Goal: Check status: Check status

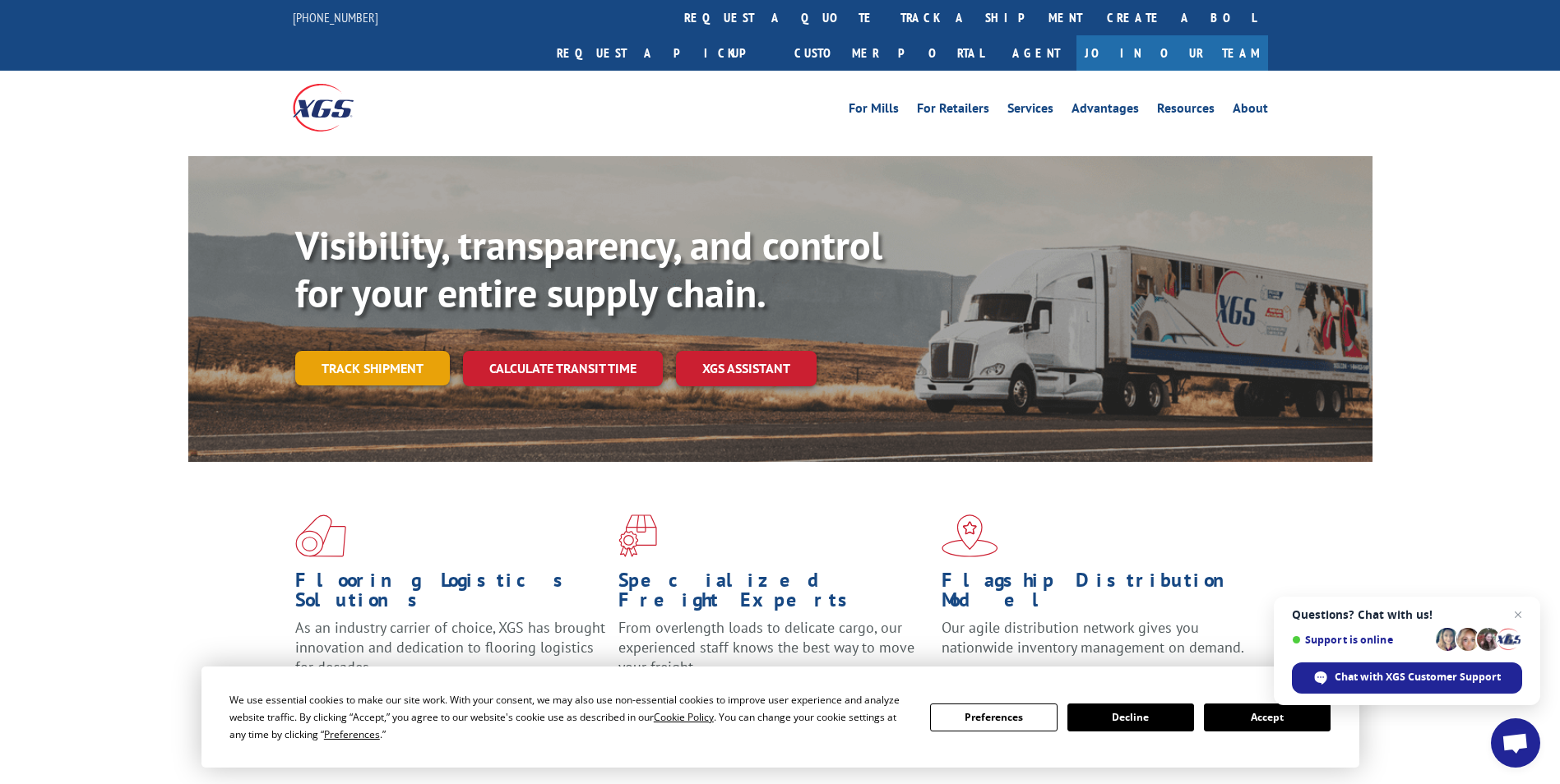
click at [390, 351] on link "Track shipment" at bounding box center [372, 369] width 155 height 35
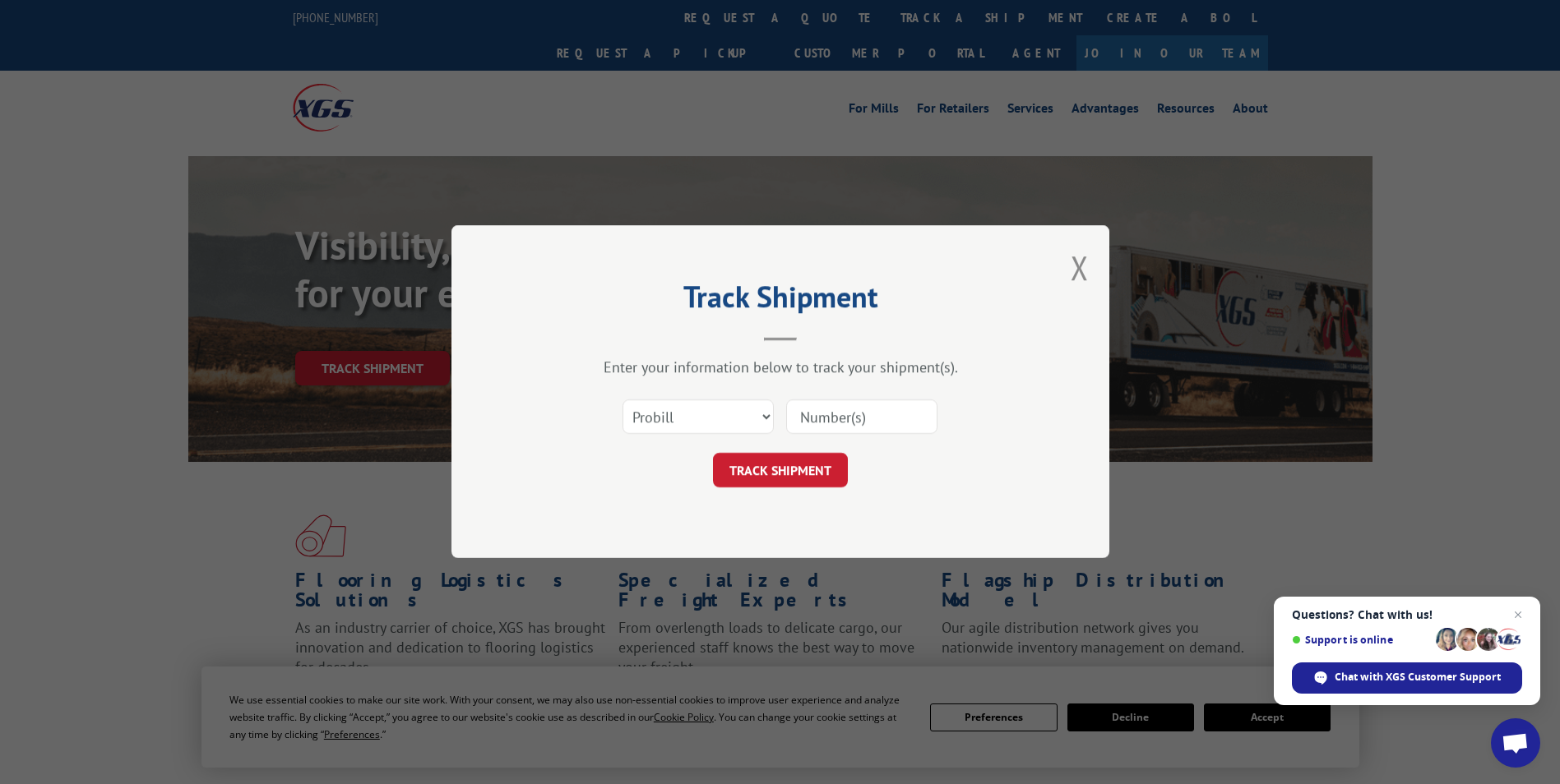
click at [818, 419] on input at bounding box center [861, 418] width 152 height 35
paste input "2867765"
type input "2867765"
click at [773, 457] on button "TRACK SHIPMENT" at bounding box center [780, 472] width 135 height 35
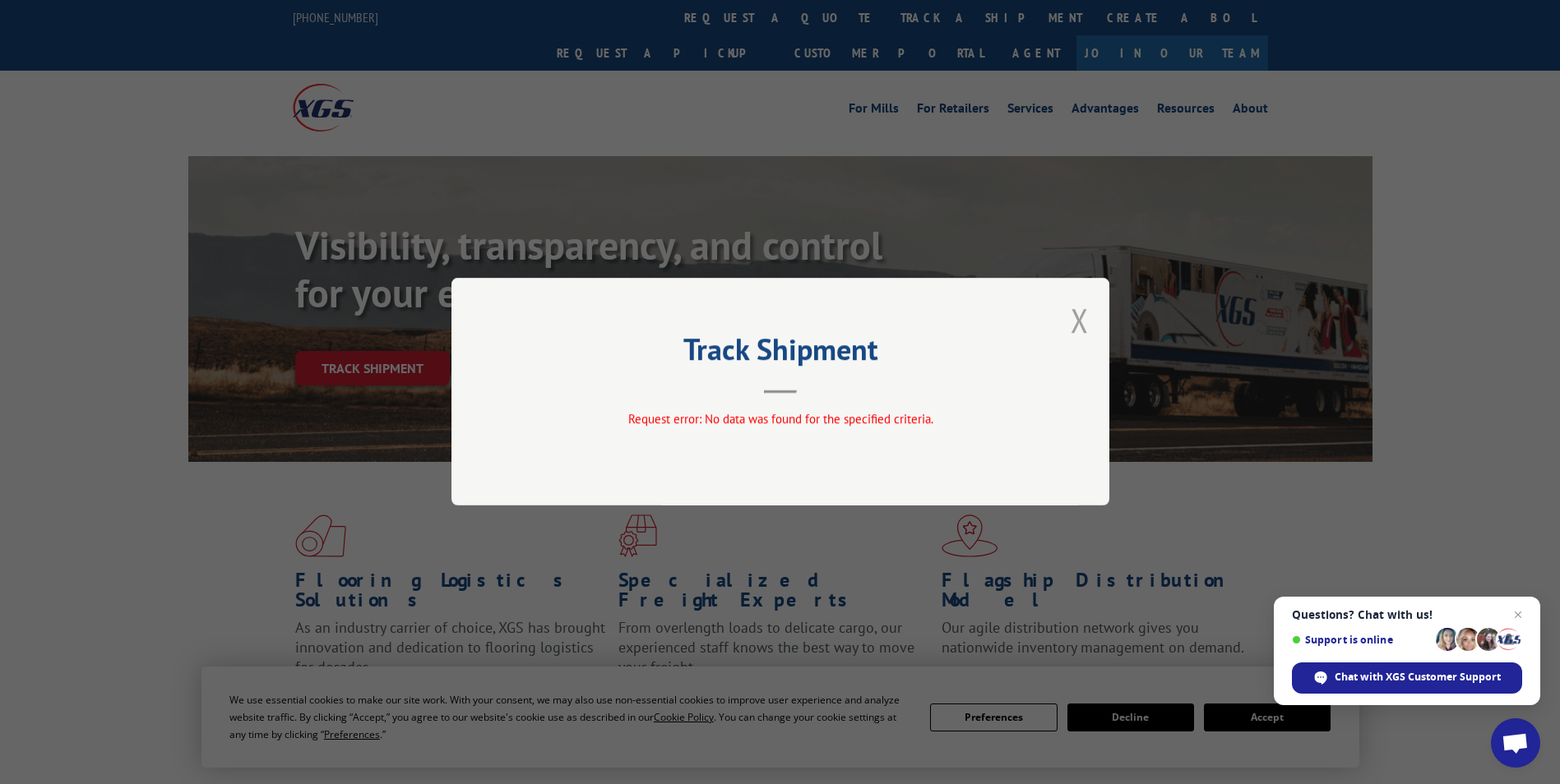
click at [1074, 322] on button "Close modal" at bounding box center [1080, 320] width 18 height 44
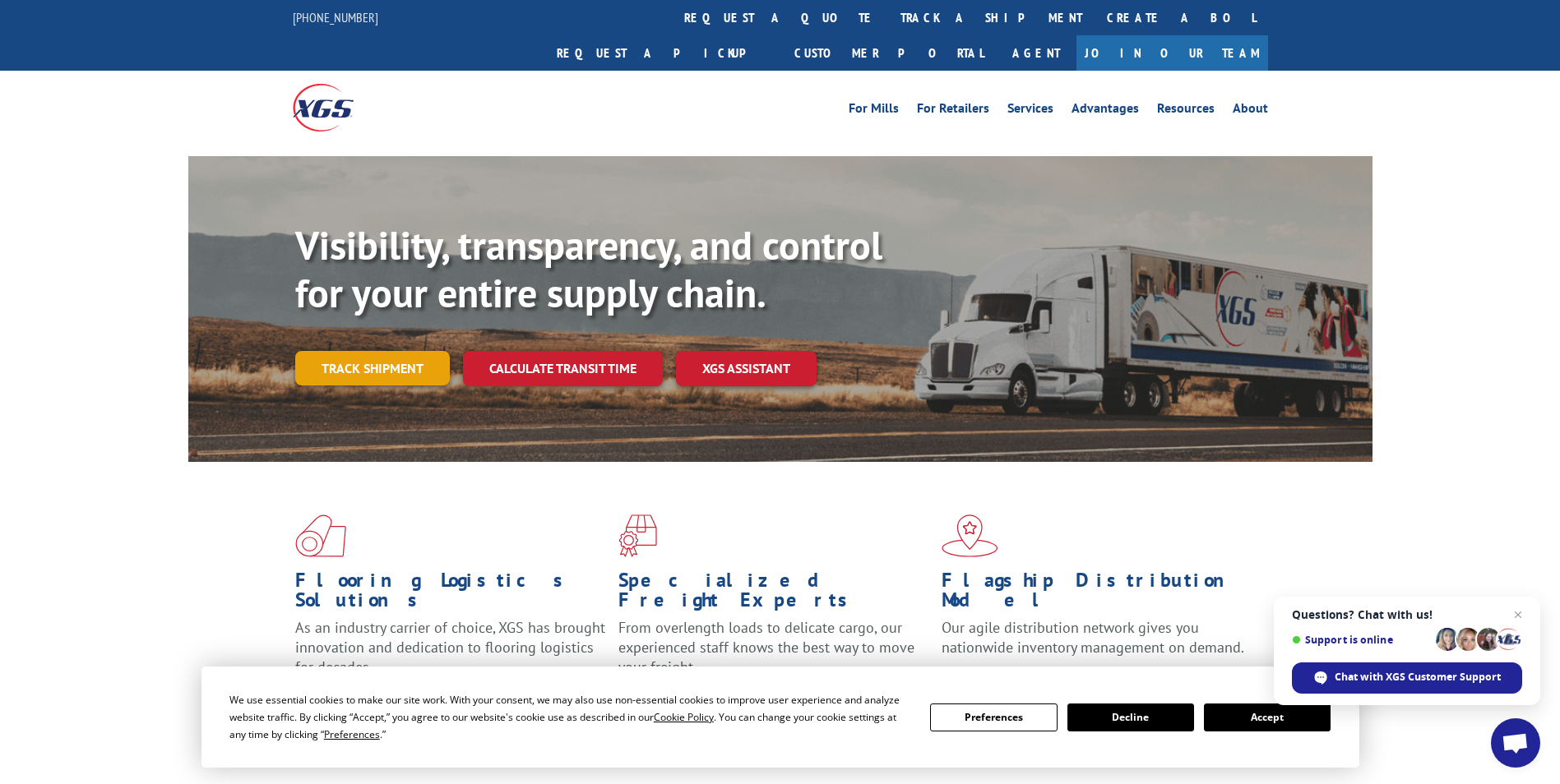
click at [405, 351] on link "Track shipment" at bounding box center [372, 369] width 155 height 35
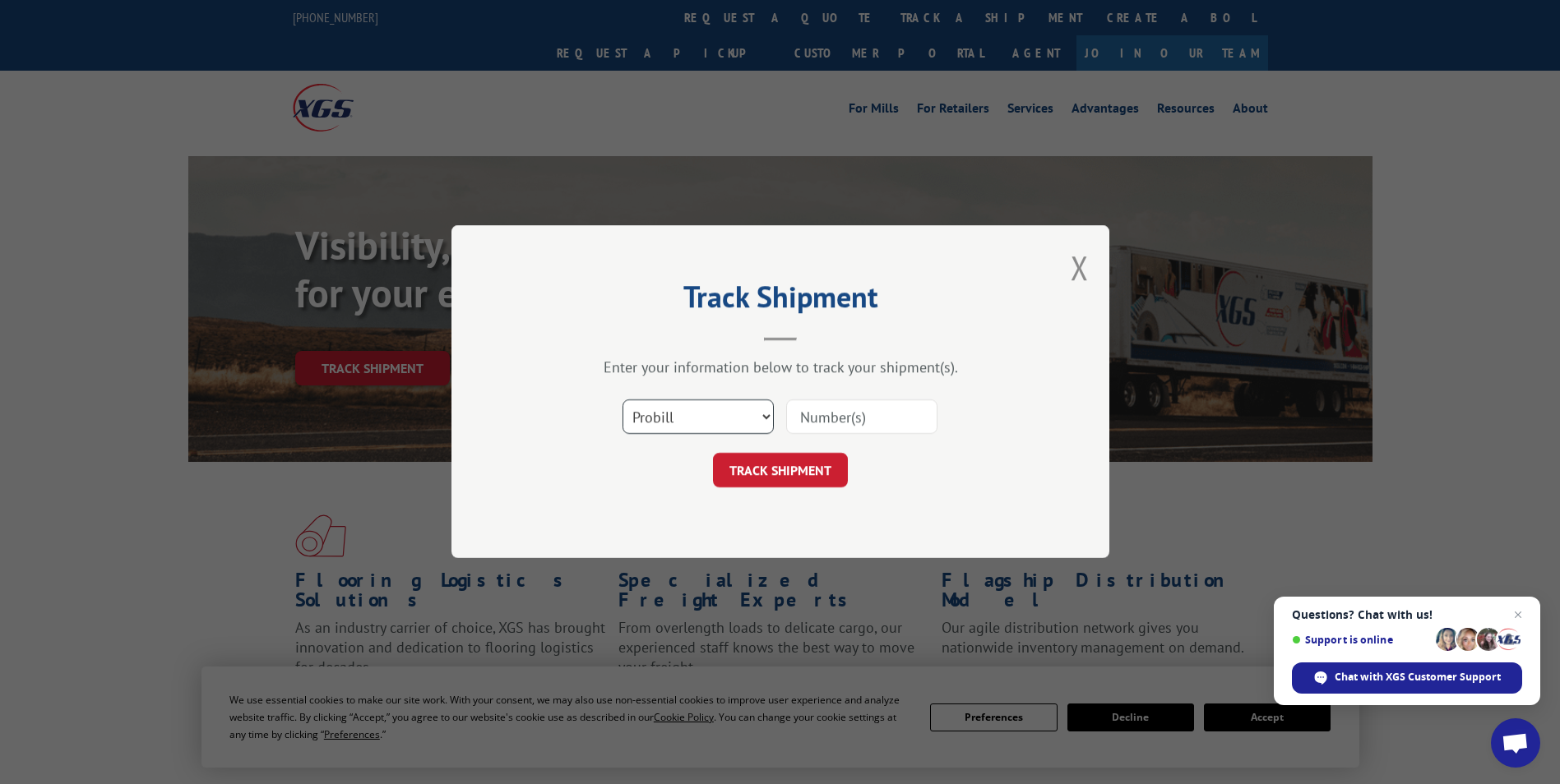
click at [760, 411] on select "Select category... Probill BOL PO" at bounding box center [698, 418] width 152 height 35
select select "bol"
click at [623, 400] on select "Select category... Probill BOL PO" at bounding box center [698, 418] width 152 height 35
click at [820, 411] on input at bounding box center [861, 418] width 152 height 35
type input "2867765"
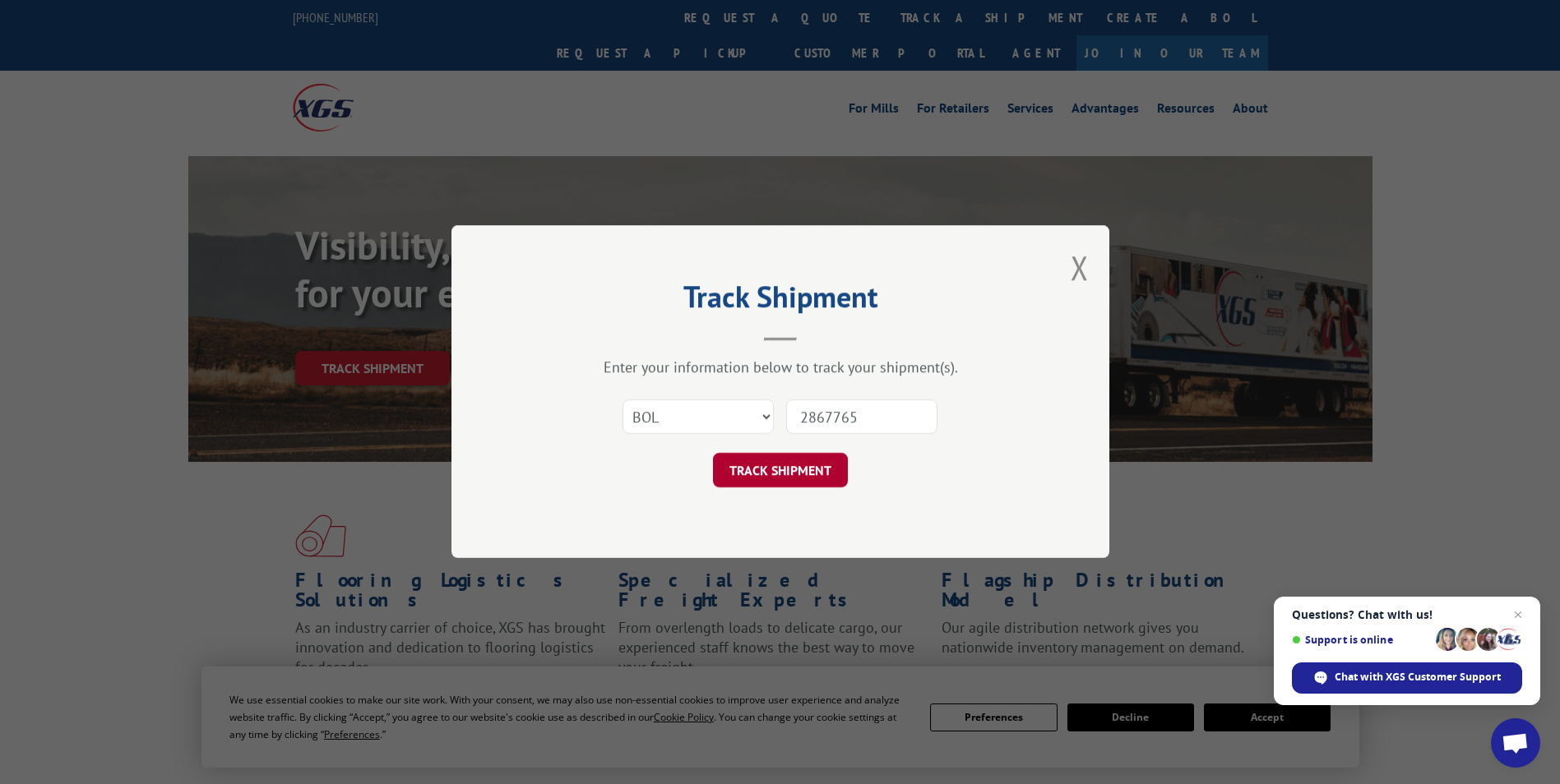
click at [781, 476] on button "TRACK SHIPMENT" at bounding box center [780, 472] width 135 height 35
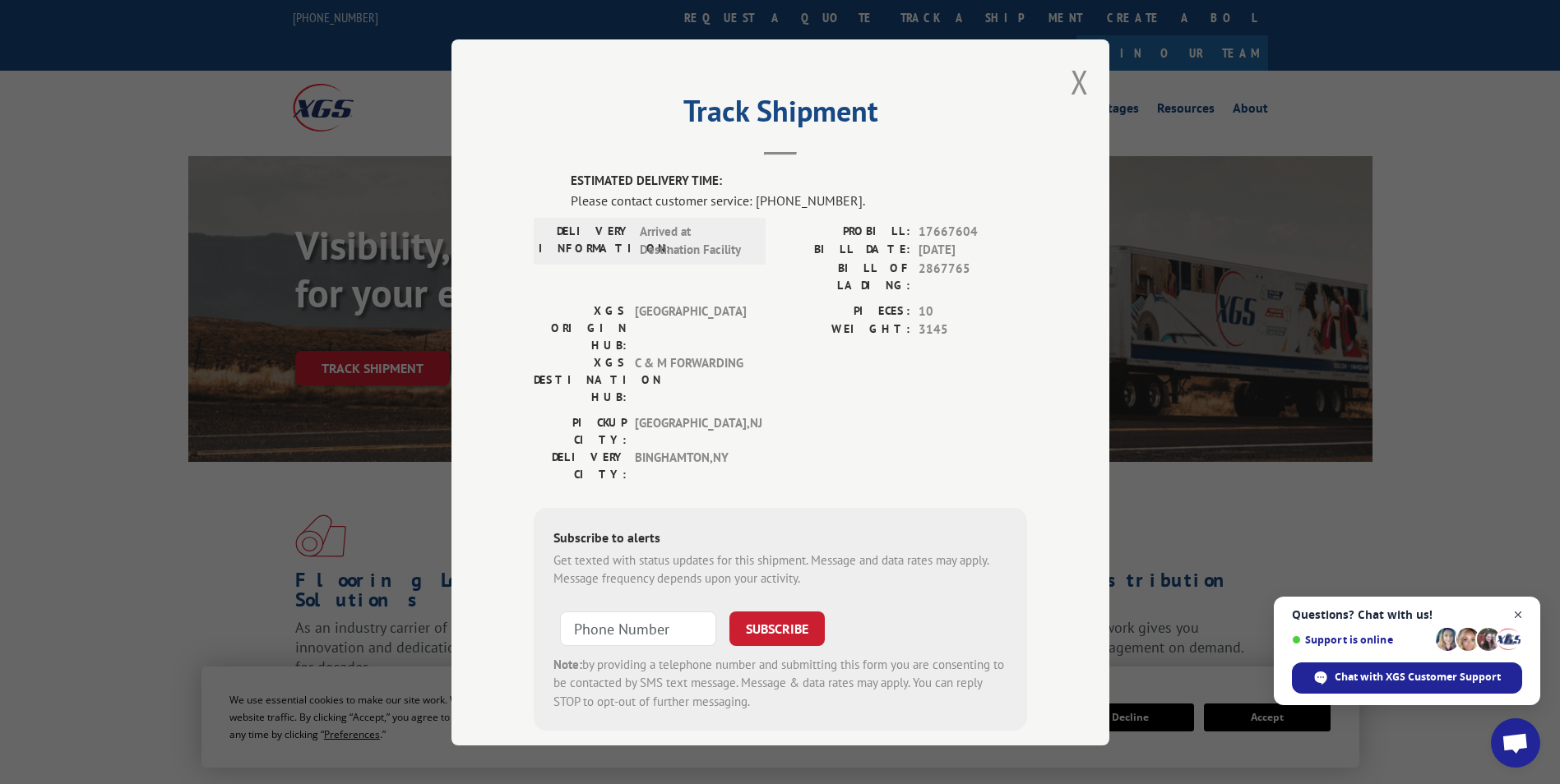
click at [1518, 616] on span "Close chat" at bounding box center [1518, 615] width 21 height 21
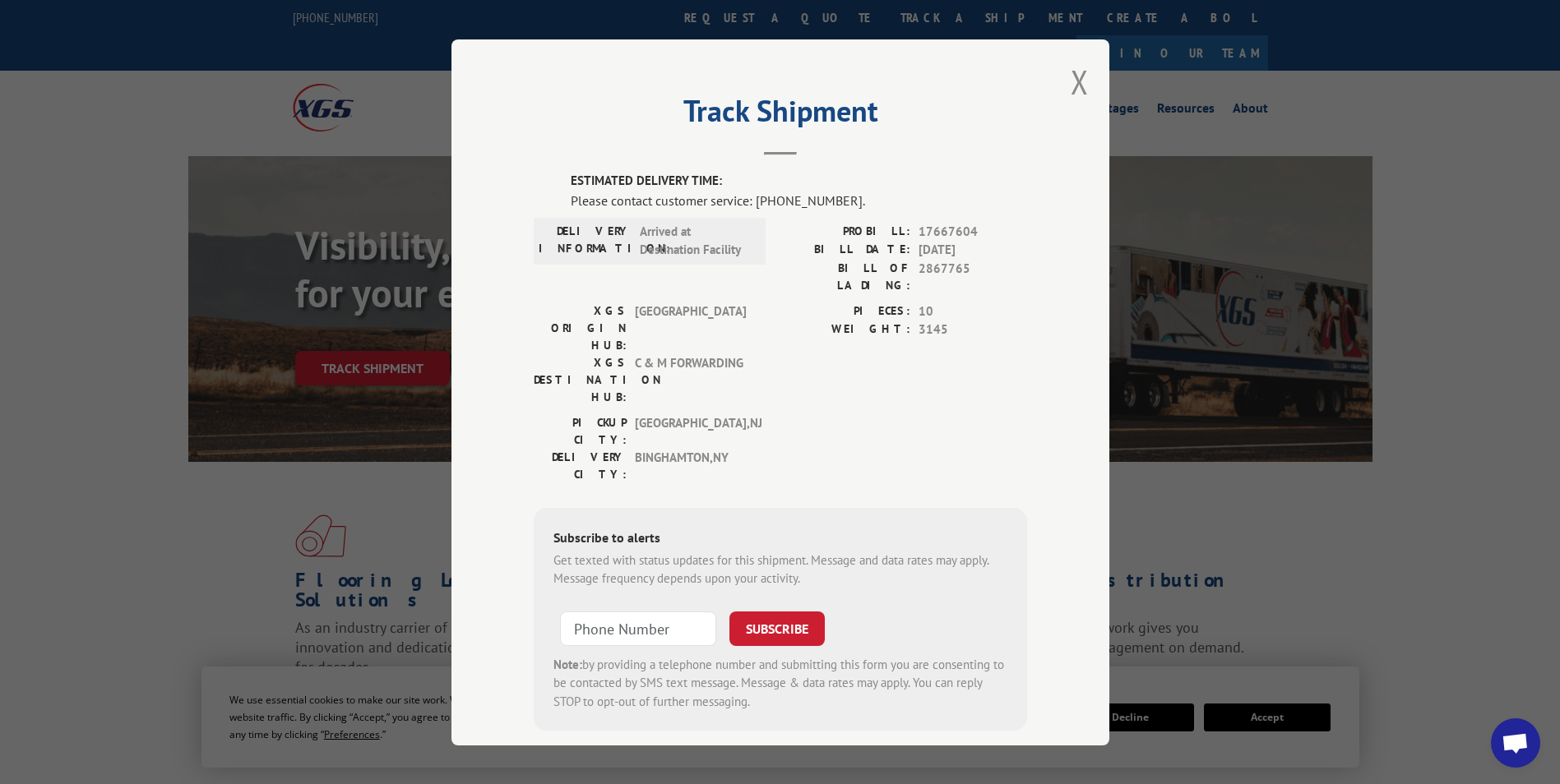
scroll to position [2, 0]
